Goal: Book appointment/travel/reservation

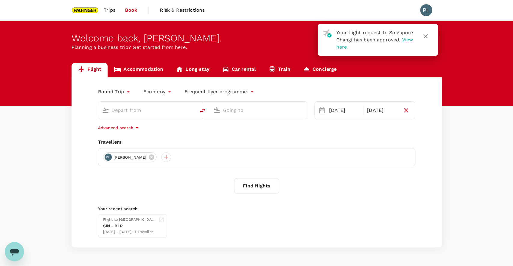
type input "Singapore Changi (SIN)"
type input "Bengaluru Intl (BLR)"
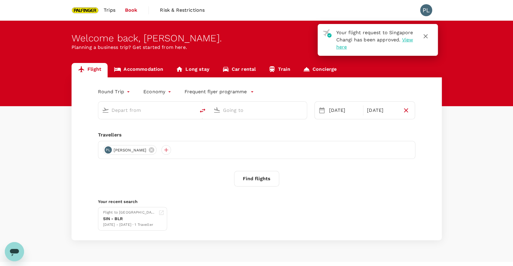
type input "Singapore Changi (SIN)"
type input "Bengaluru Intl (BLR)"
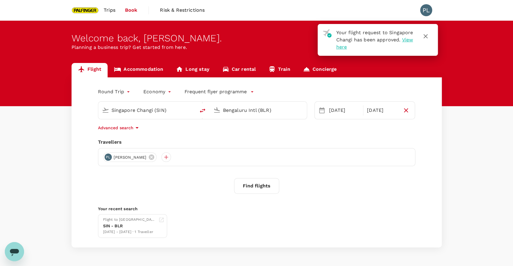
click at [148, 115] on input "Singapore Changi (SIN)" at bounding box center [146, 110] width 71 height 9
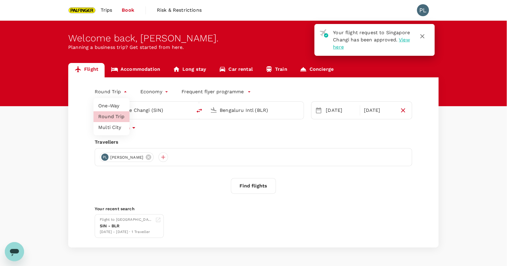
click at [124, 90] on body "Your flight request to Singapore Changi has been approved. View here Trips Book…" at bounding box center [256, 143] width 513 height 286
click at [124, 90] on div at bounding box center [256, 133] width 513 height 266
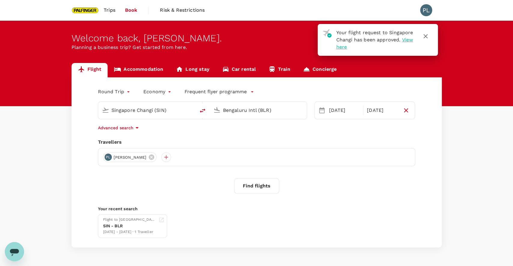
click at [131, 94] on div "Economy economy" at bounding box center [151, 91] width 41 height 12
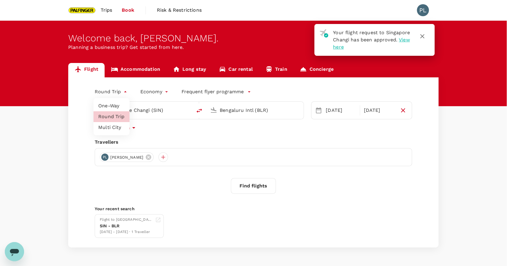
click at [127, 92] on body "Your flight request to Singapore Changi has been approved. View here Trips Book…" at bounding box center [256, 143] width 513 height 286
click at [127, 92] on div at bounding box center [256, 133] width 513 height 266
click at [124, 87] on body "Your flight request to Singapore Changi has been approved. View here Trips Book…" at bounding box center [256, 143] width 513 height 286
click at [115, 124] on li "Multi City" at bounding box center [111, 127] width 36 height 11
type input "multicity"
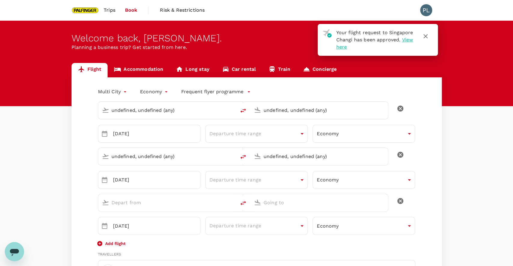
type input "undefined, undefined (any)"
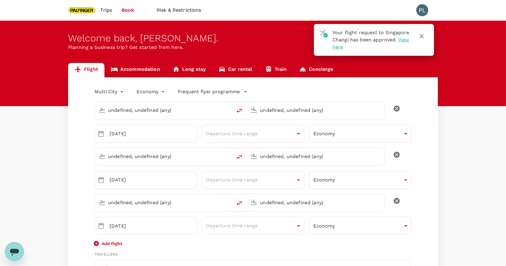
type input "Singapore Changi (SIN)"
type input "Bengaluru Intl (BLR)"
type input "Singapore Changi (SIN)"
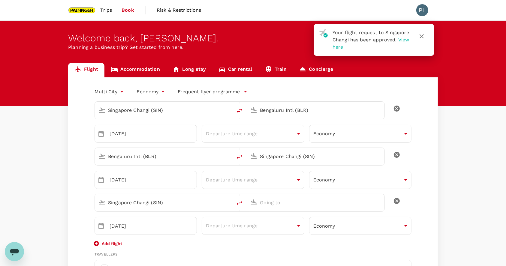
type input "65"
type input "81231915"
type input "[PERSON_NAME][EMAIL_ADDRESS][DOMAIN_NAME]"
click at [305, 114] on input "Bengaluru Intl (BLR)" at bounding box center [316, 110] width 112 height 9
type input "a"
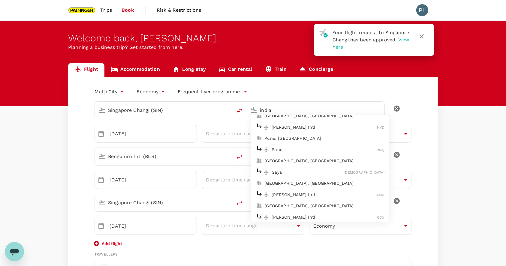
scroll to position [120, 0]
click at [286, 191] on p "[PERSON_NAME] Intl" at bounding box center [324, 194] width 105 height 6
type input "[PERSON_NAME] Intl (AMD)"
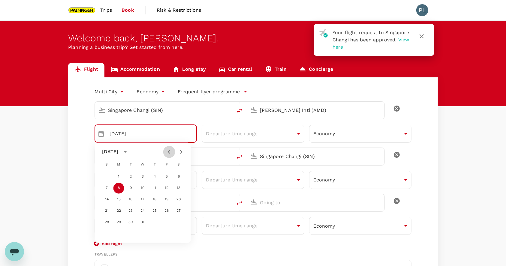
click at [174, 151] on button "Previous month" at bounding box center [169, 152] width 12 height 12
click at [133, 186] on button "7" at bounding box center [131, 188] width 11 height 11
type input "[DATE]"
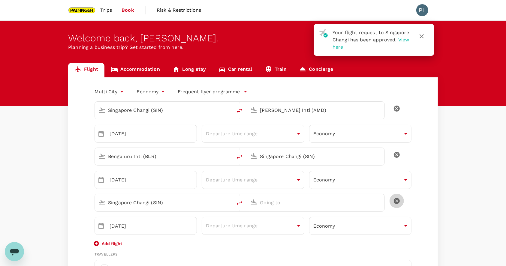
click at [393, 200] on icon "delete" at bounding box center [396, 201] width 7 height 7
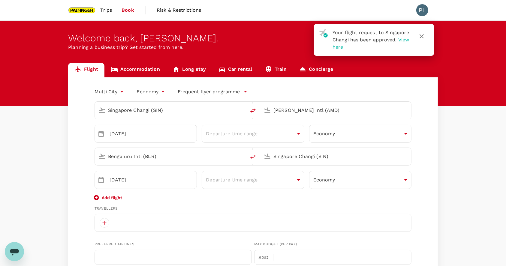
click at [154, 157] on input "Bengaluru Intl (BLR)" at bounding box center [170, 156] width 125 height 9
click at [164, 177] on p "Chennai Intl" at bounding box center [178, 180] width 105 height 6
type input "Chennai Intl (MAA)"
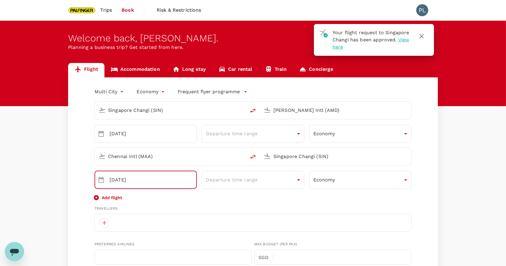
click at [175, 183] on input "[DATE]" at bounding box center [153, 180] width 87 height 18
click at [191, 184] on input "[DATE]" at bounding box center [153, 180] width 87 height 18
click at [102, 181] on icon "Choose date, selected date is Dec 12, 2025" at bounding box center [101, 180] width 7 height 7
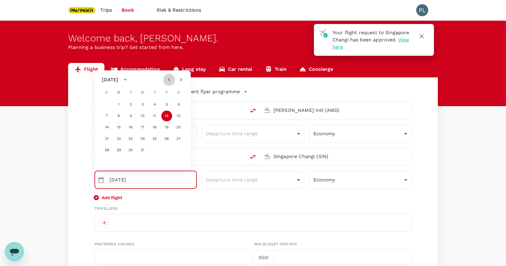
click at [170, 78] on icon "Previous month" at bounding box center [169, 79] width 7 height 7
click at [166, 117] on button "10" at bounding box center [167, 116] width 11 height 11
type input "[DATE]"
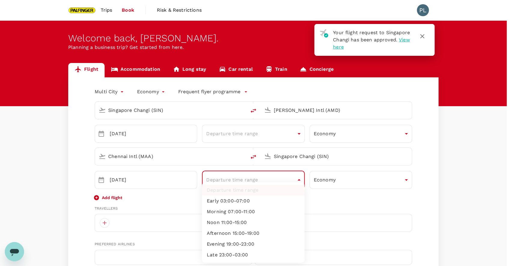
click at [245, 258] on li "Late 23:00-03:00" at bounding box center [253, 255] width 102 height 11
type input "late"
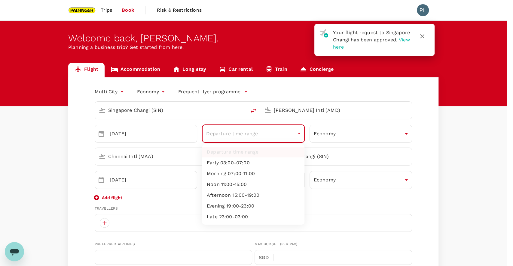
click at [251, 198] on li "Afternoon 15:00-19:00" at bounding box center [253, 195] width 102 height 11
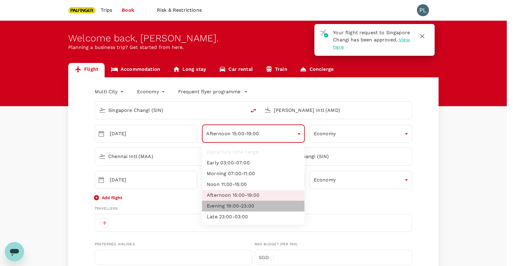
click at [244, 205] on li "Evening 19:00-23:00" at bounding box center [253, 206] width 102 height 11
type input "evening"
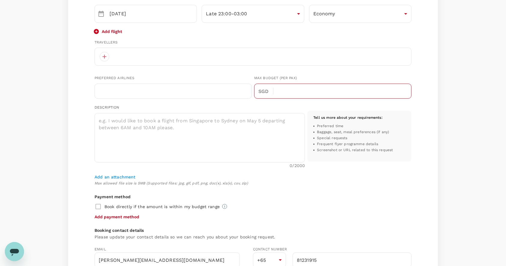
scroll to position [176, 0]
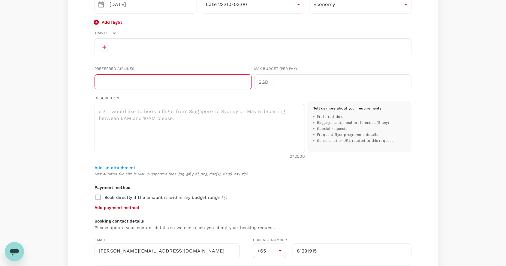
click at [199, 85] on input "text" at bounding box center [173, 81] width 157 height 15
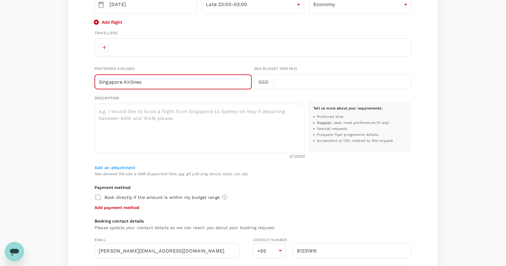
type input "Singapore Airlines"
click at [176, 53] on div at bounding box center [253, 47] width 317 height 18
click at [151, 46] on div at bounding box center [253, 47] width 317 height 18
click at [108, 47] on div at bounding box center [105, 48] width 10 height 10
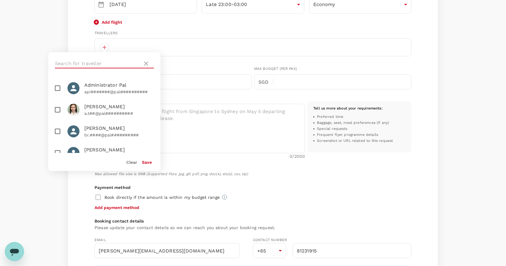
click at [95, 61] on input "text" at bounding box center [97, 64] width 85 height 10
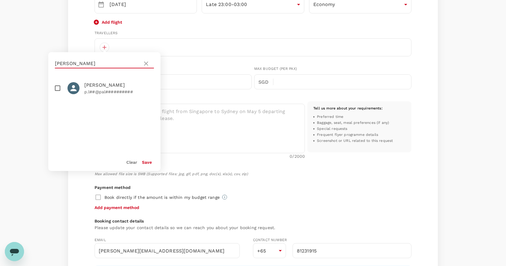
type input "[PERSON_NAME]"
click at [62, 84] on input "checkbox" at bounding box center [57, 88] width 13 height 13
checkbox input "true"
click at [145, 161] on button "Save" at bounding box center [147, 162] width 10 height 5
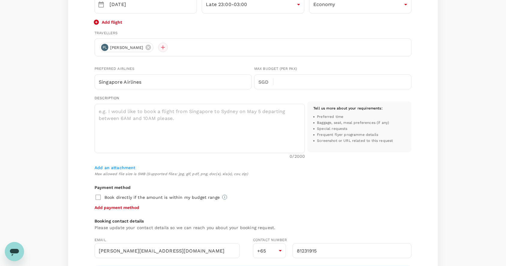
drag, startPoint x: 164, startPoint y: 53, endPoint x: 155, endPoint y: 47, distance: 10.9
click at [155, 47] on div "PL [PERSON_NAME]" at bounding box center [253, 47] width 317 height 18
click at [158, 47] on div at bounding box center [163, 48] width 10 height 10
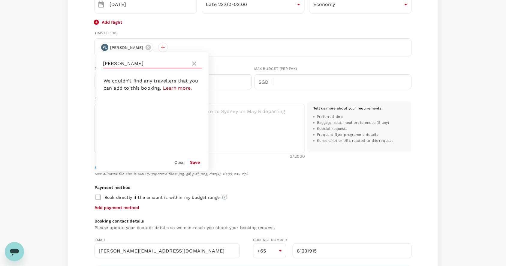
click at [114, 64] on input "[PERSON_NAME]" at bounding box center [145, 64] width 85 height 10
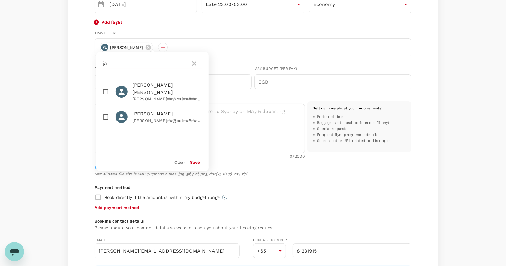
type input "j"
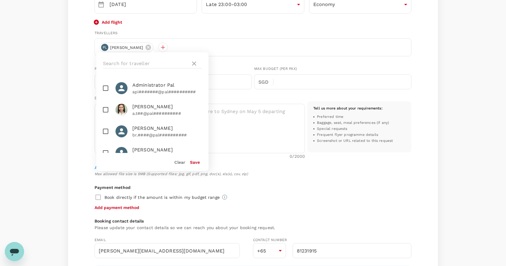
click at [402, 150] on div "Tell us more about your requirements : Preferred time Baggage, seat, meal prefe…" at bounding box center [360, 127] width 104 height 51
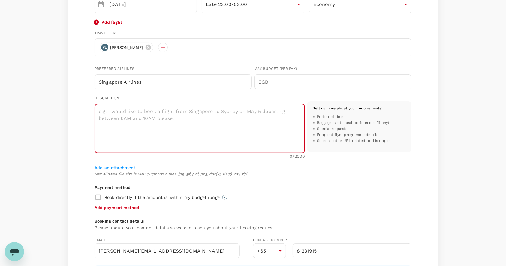
click at [258, 124] on textarea at bounding box center [200, 129] width 211 height 50
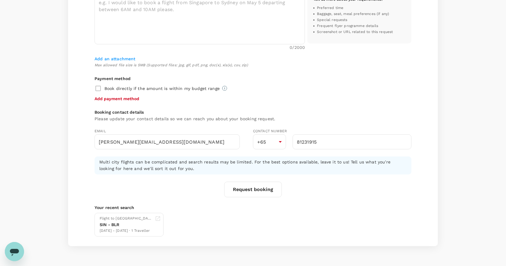
scroll to position [262, 0]
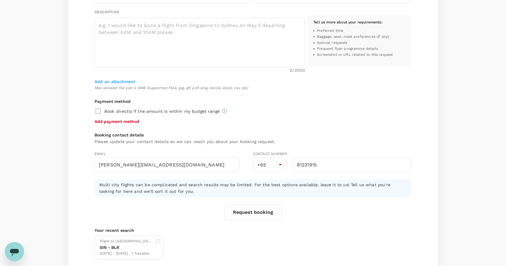
click at [257, 217] on button "Request booking" at bounding box center [253, 213] width 58 height 16
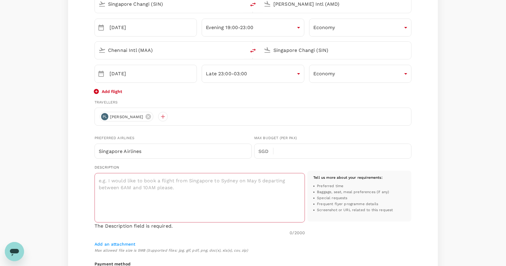
scroll to position [97, 0]
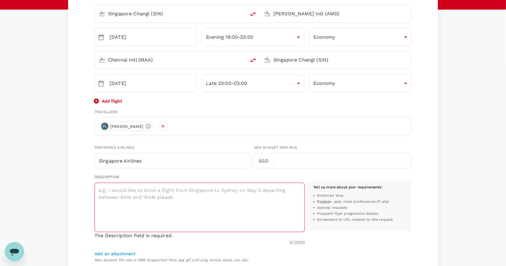
click at [184, 199] on textarea at bounding box center [200, 208] width 211 height 50
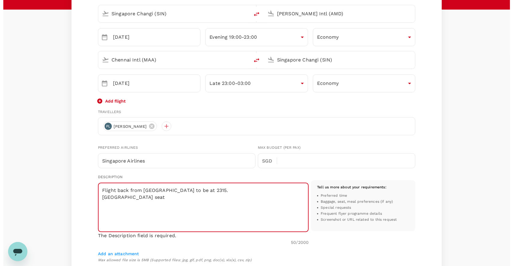
scroll to position [308, 0]
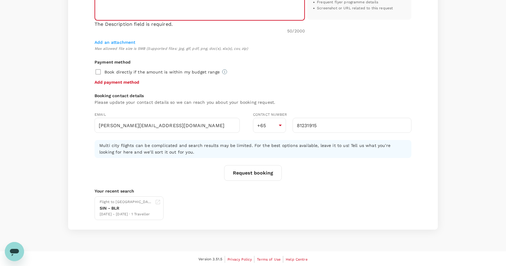
type textarea "Flight back from [GEOGRAPHIC_DATA] to be at 2315. [GEOGRAPHIC_DATA] seat"
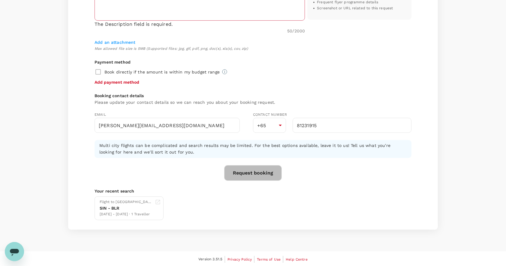
click at [268, 177] on button "Request booking" at bounding box center [253, 173] width 58 height 16
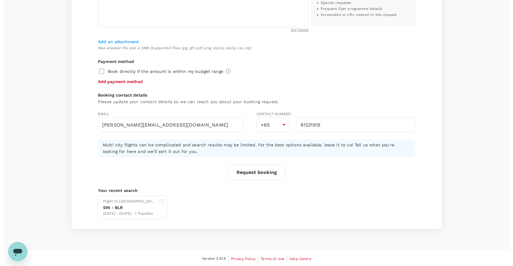
scroll to position [0, 0]
